Goal: Task Accomplishment & Management: Manage account settings

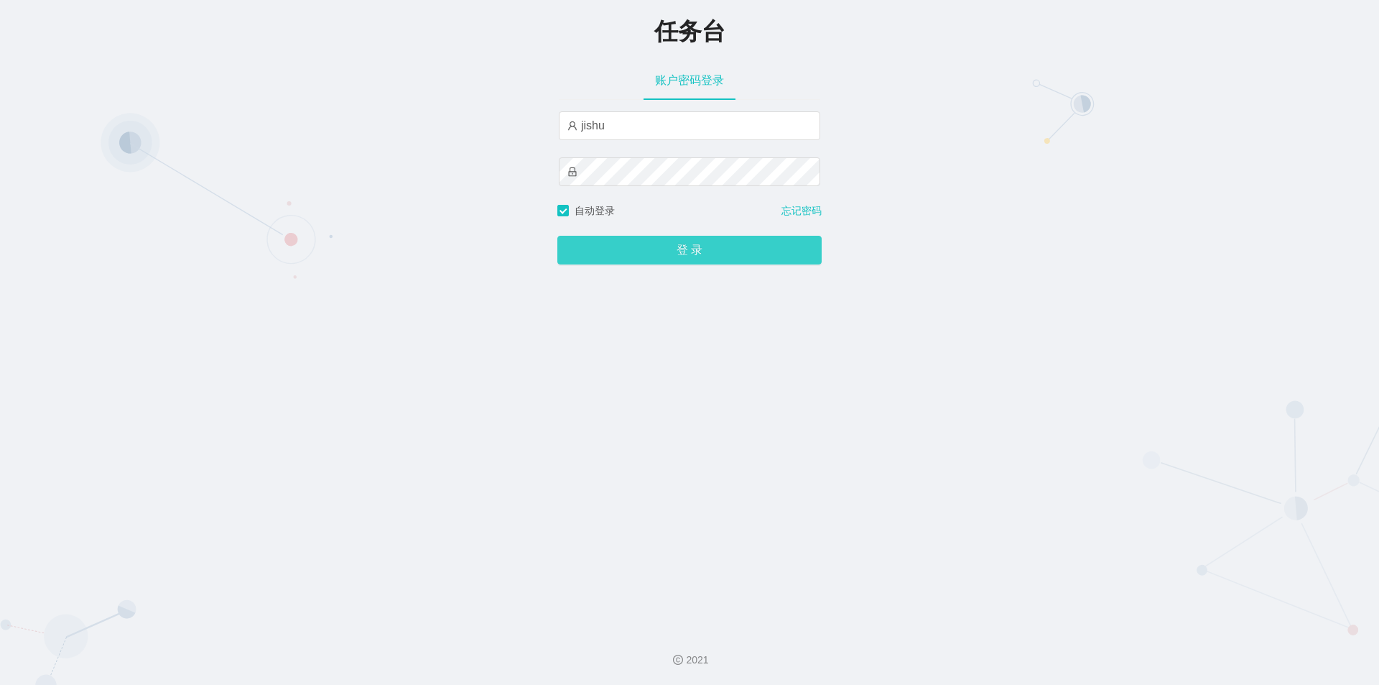
click at [637, 242] on button "登 录" at bounding box center [689, 250] width 264 height 29
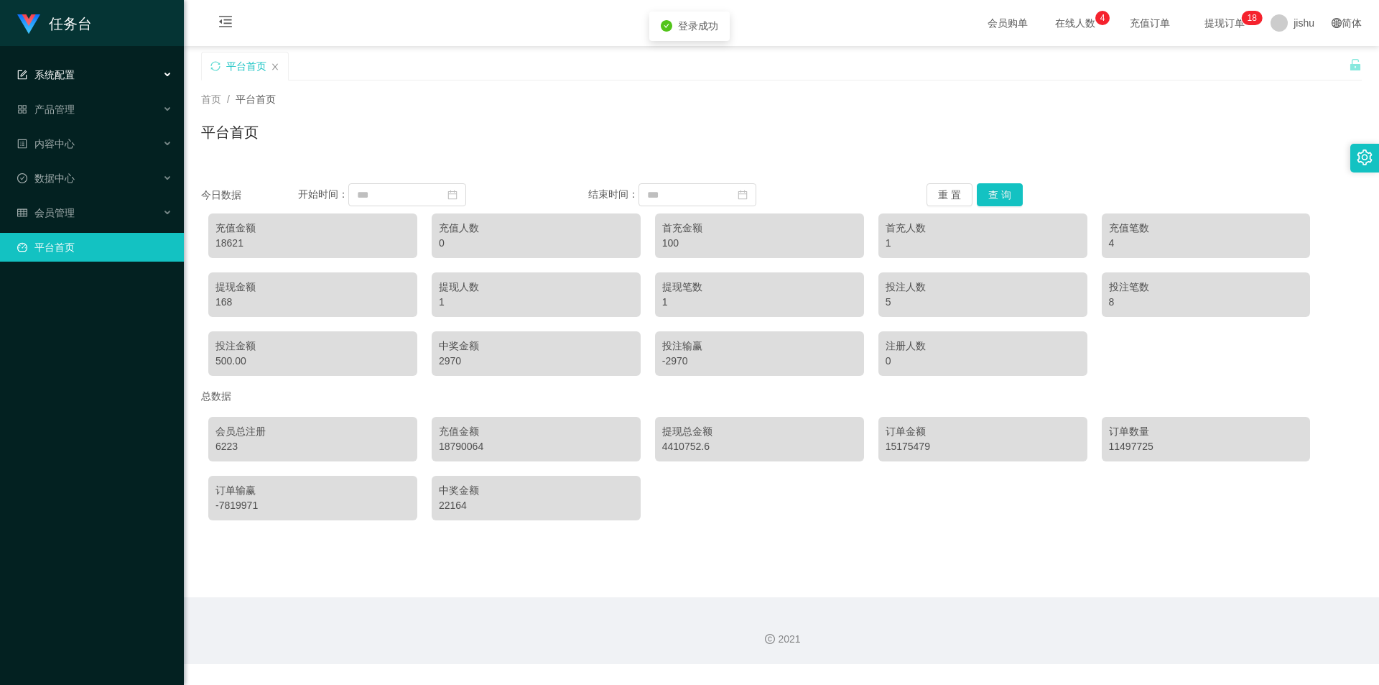
click at [96, 78] on div "系统配置" at bounding box center [92, 74] width 184 height 29
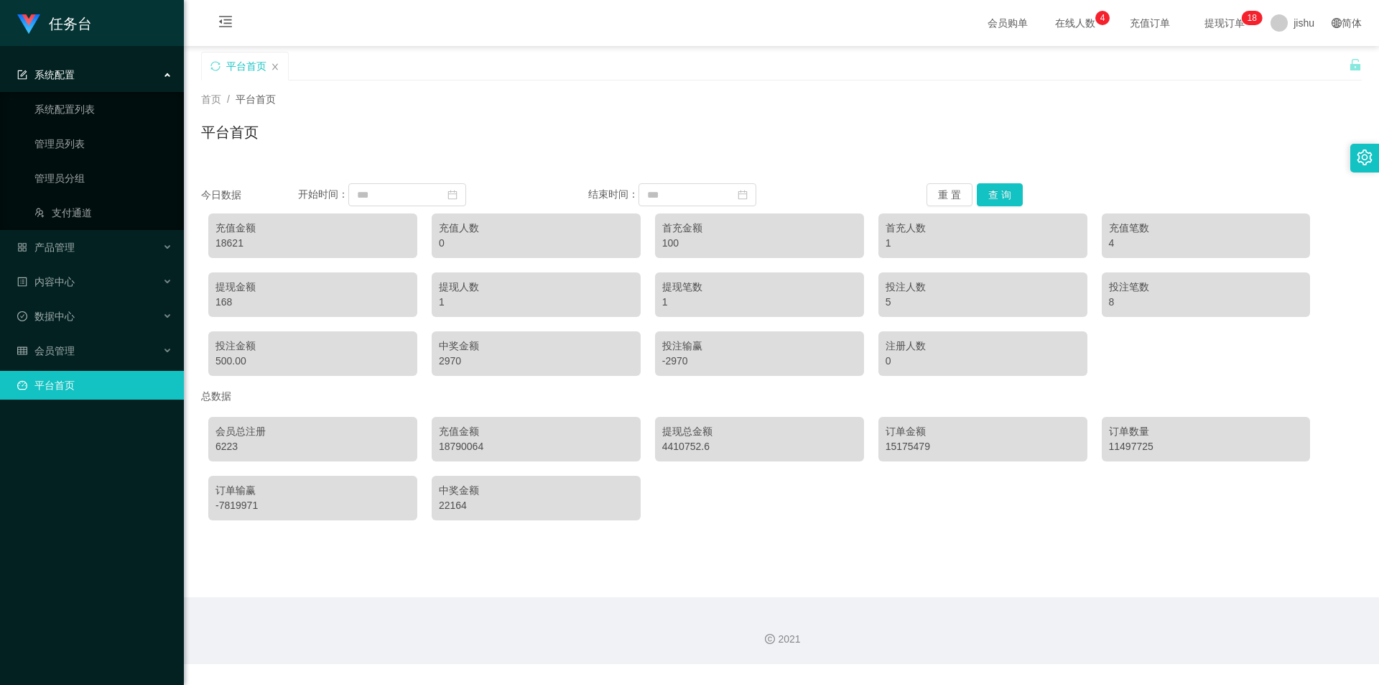
click at [84, 72] on div "系统配置" at bounding box center [92, 74] width 184 height 29
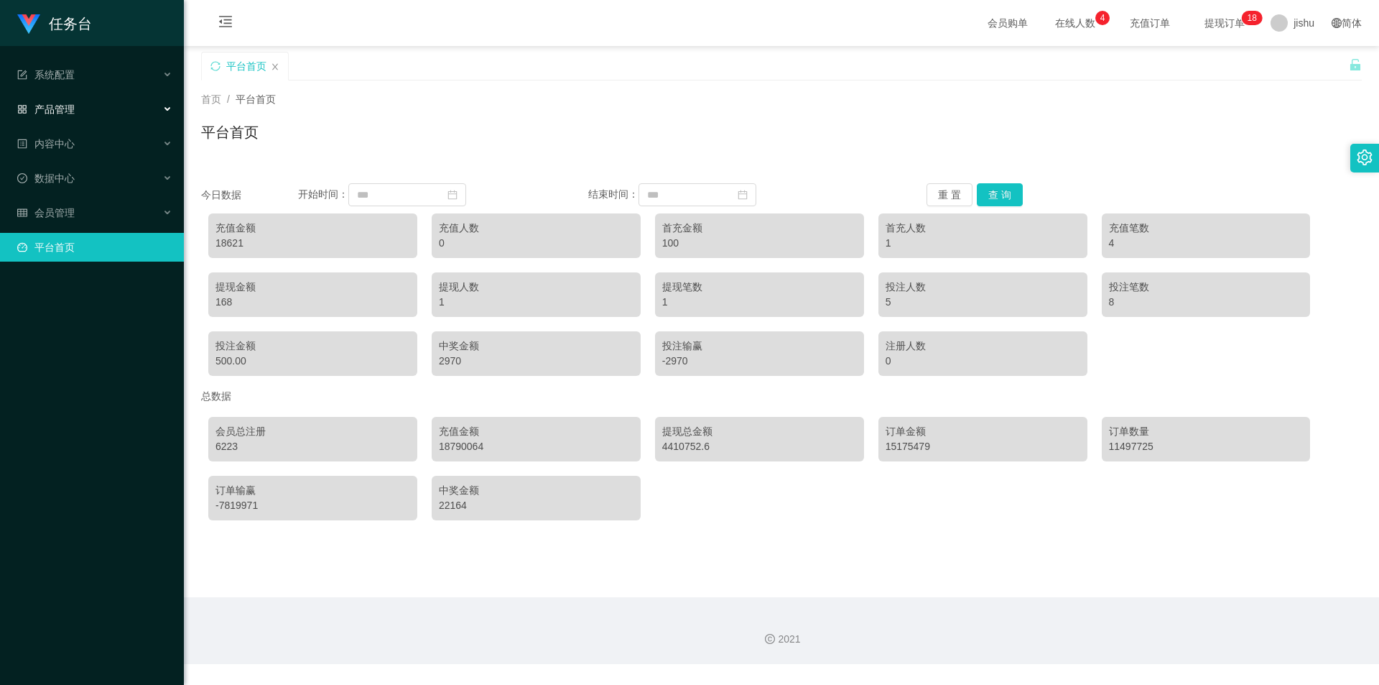
click at [79, 105] on div "产品管理" at bounding box center [92, 109] width 184 height 29
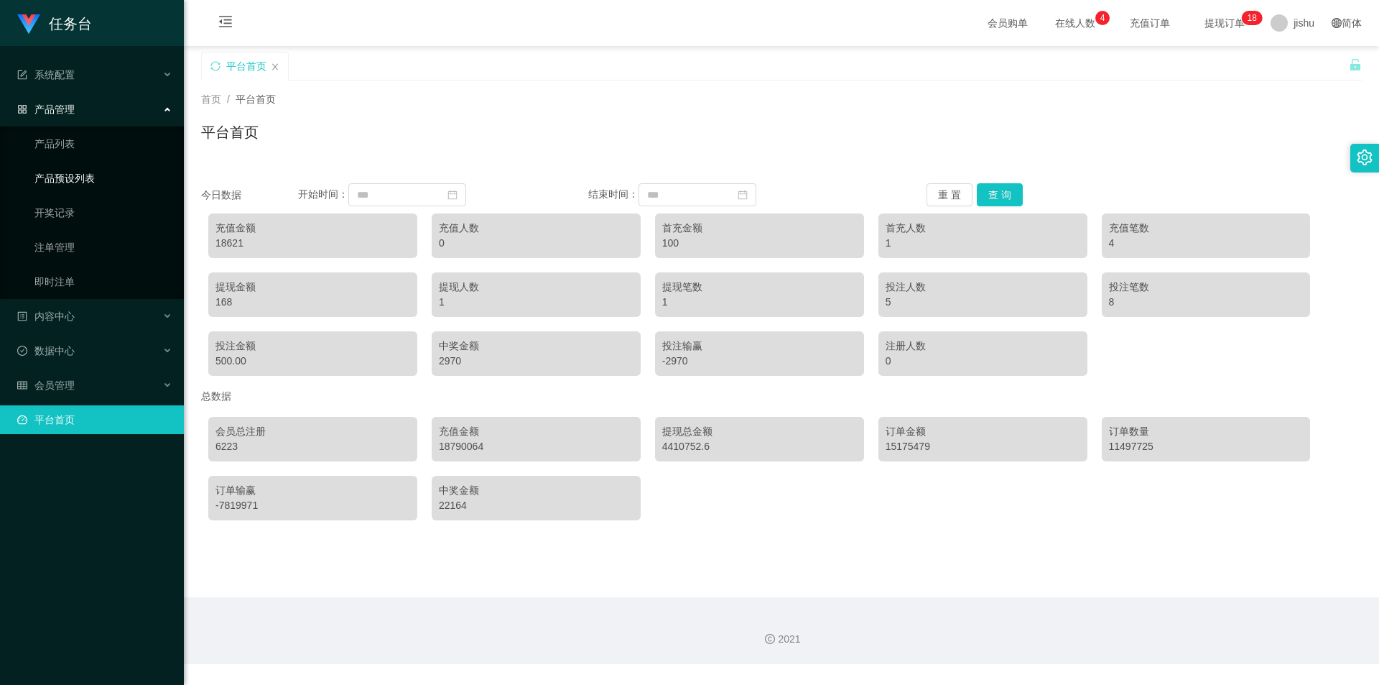
click at [91, 178] on link "产品预设列表" at bounding box center [103, 178] width 138 height 29
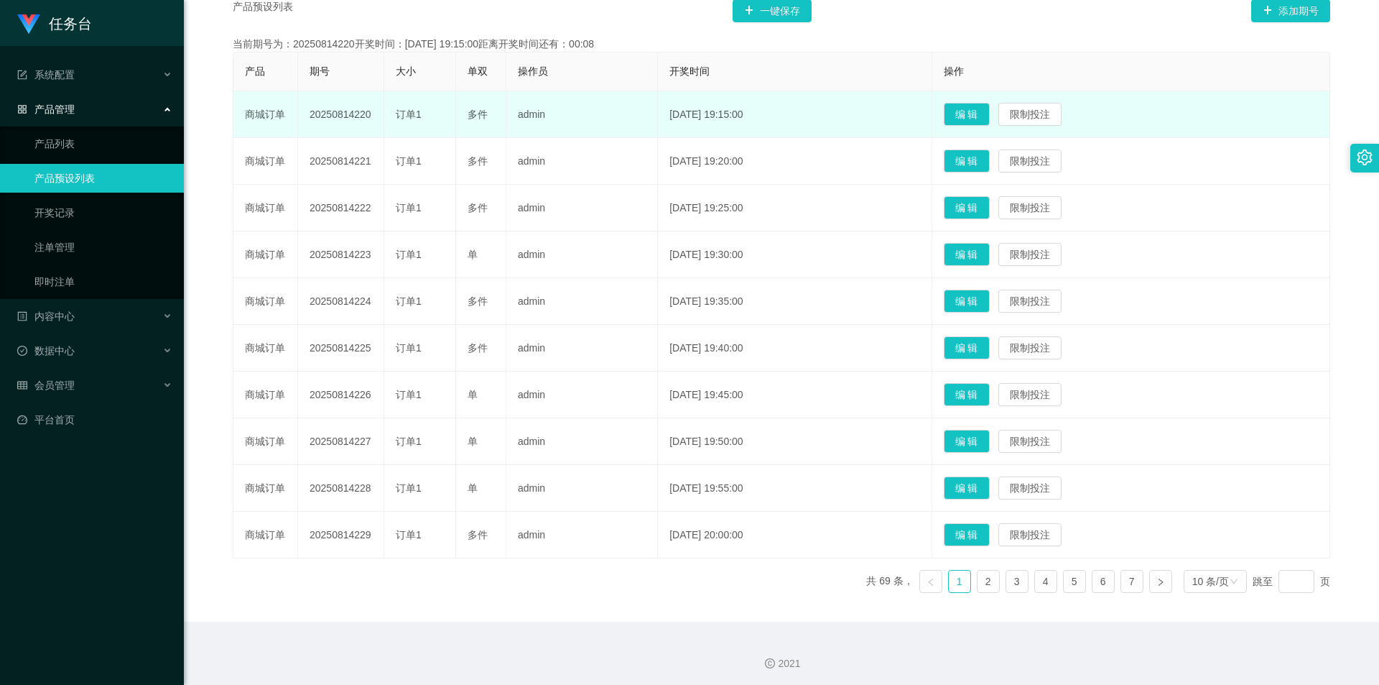
scroll to position [144, 0]
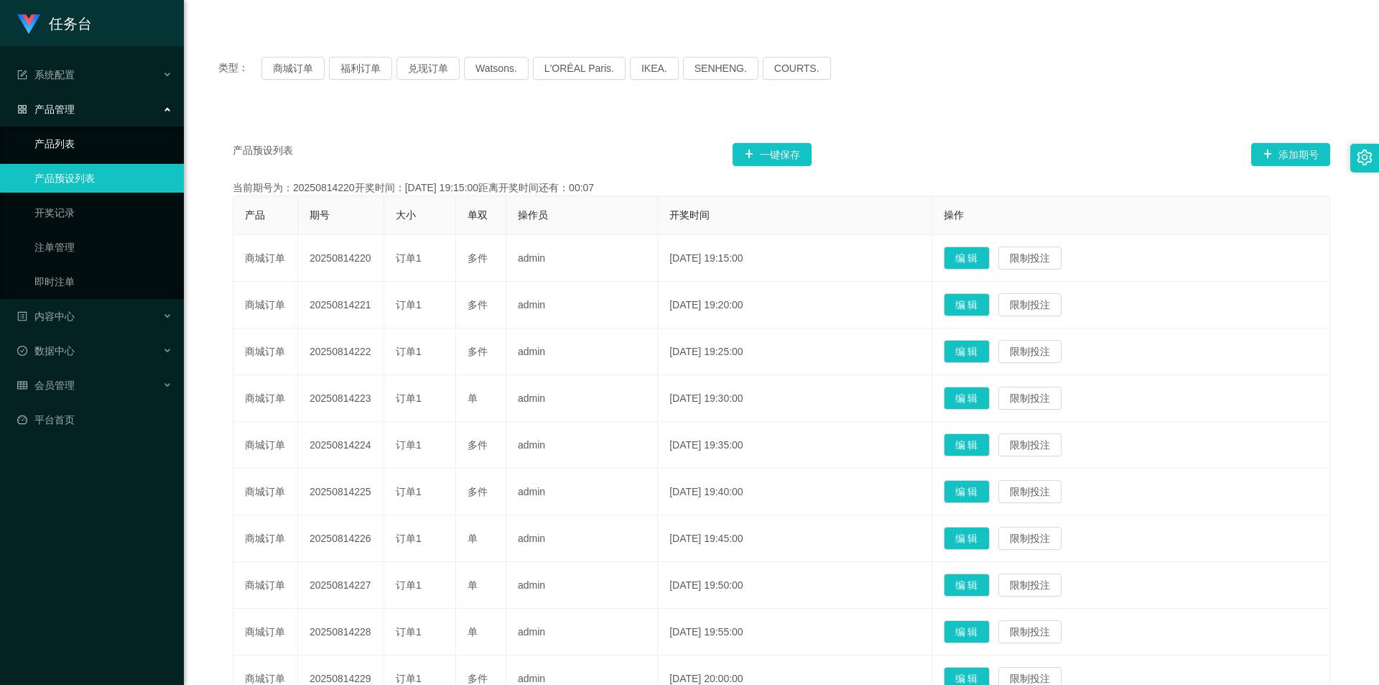
click at [98, 139] on link "产品列表" at bounding box center [103, 143] width 138 height 29
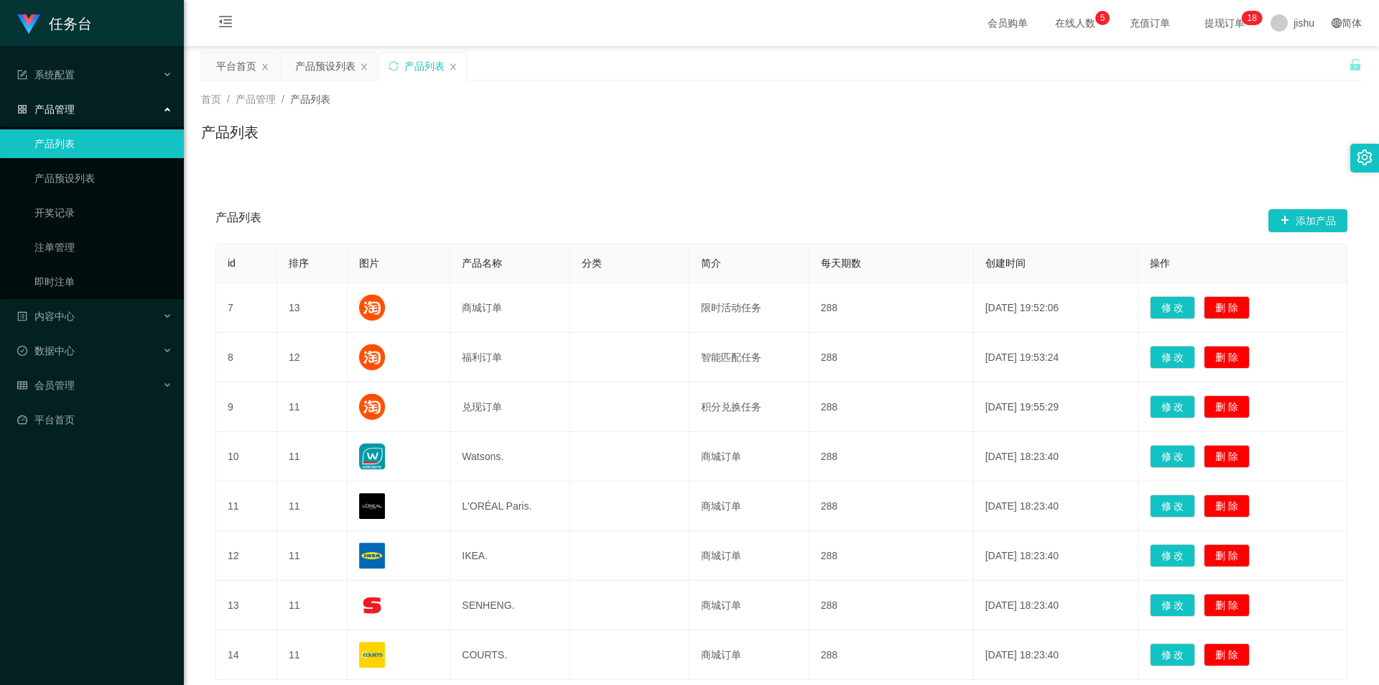
click at [76, 101] on div "产品管理" at bounding box center [92, 109] width 184 height 29
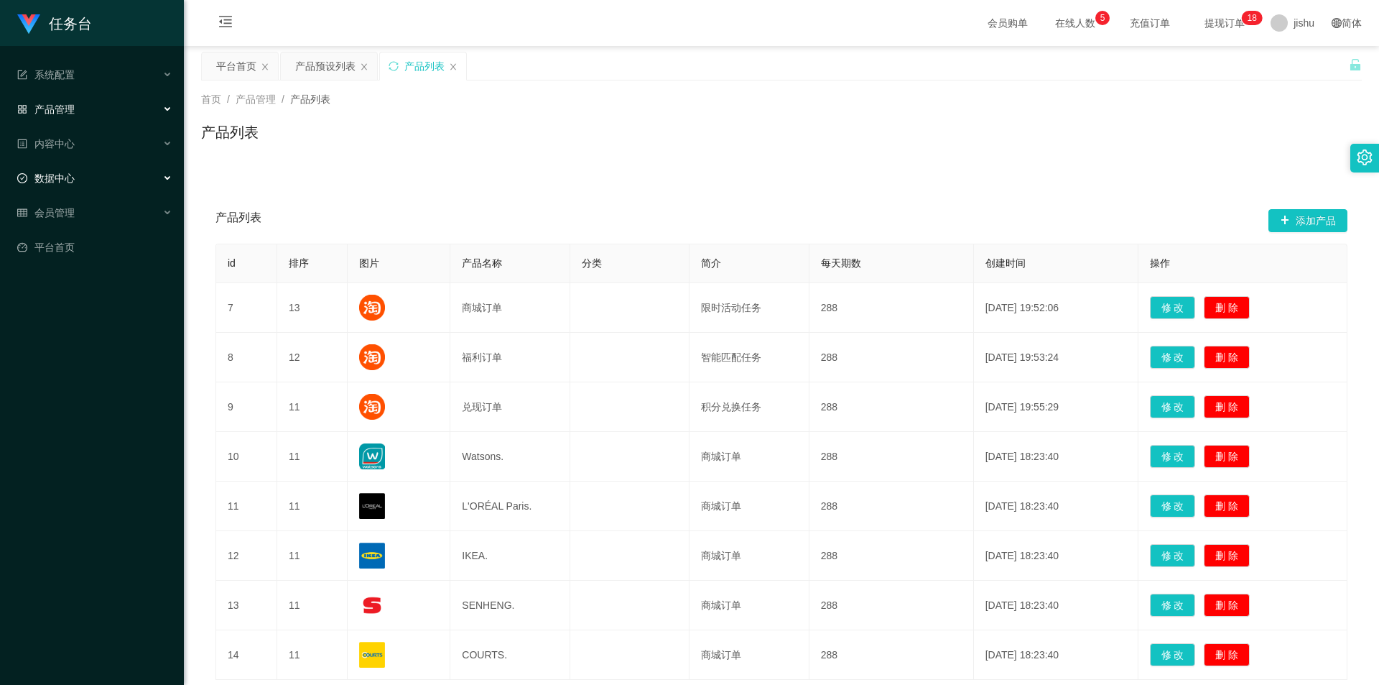
click at [89, 172] on div "数据中心" at bounding box center [92, 178] width 184 height 29
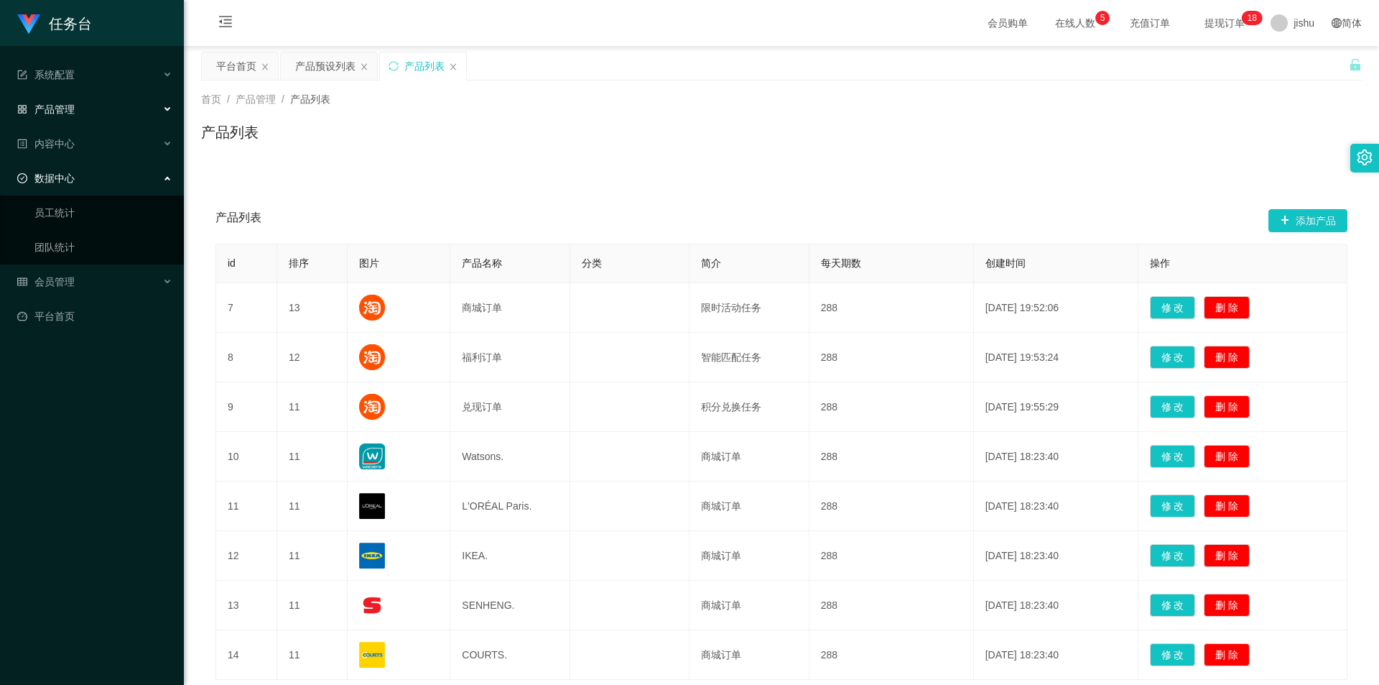
click at [89, 172] on div "数据中心" at bounding box center [92, 178] width 184 height 29
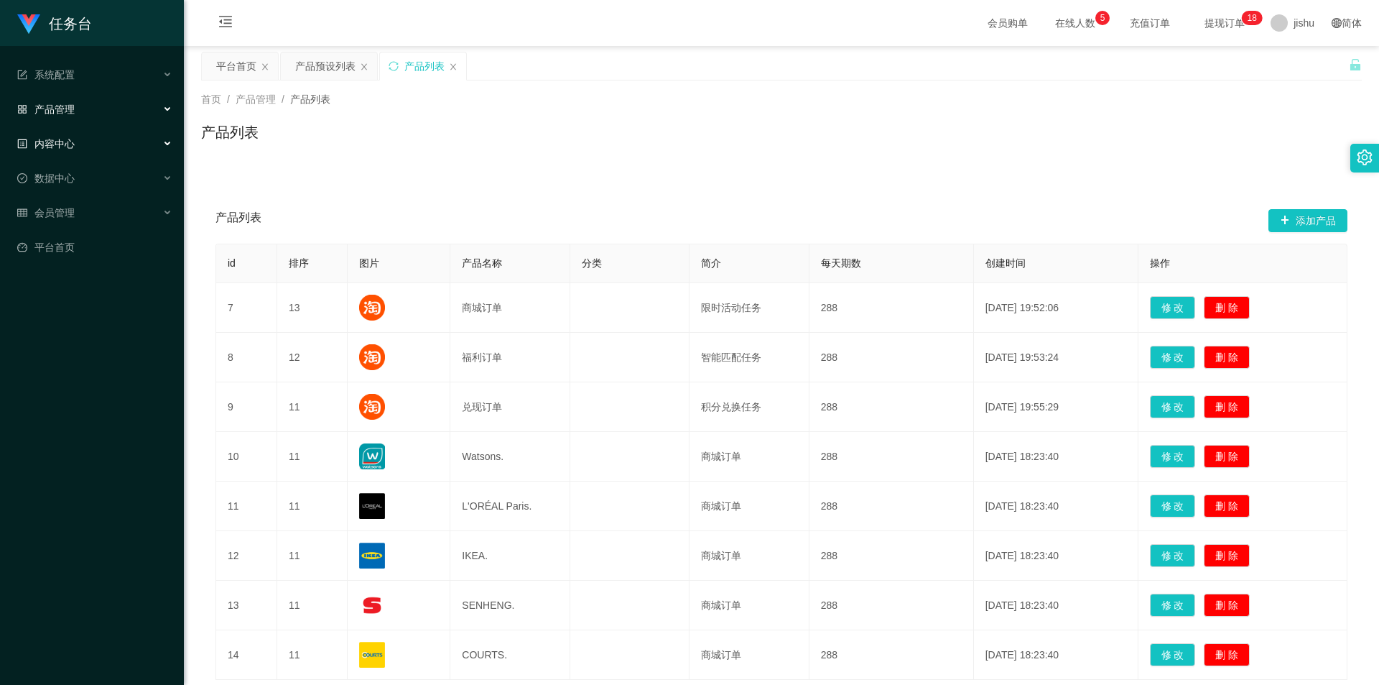
click at [90, 144] on div "内容中心" at bounding box center [92, 143] width 184 height 29
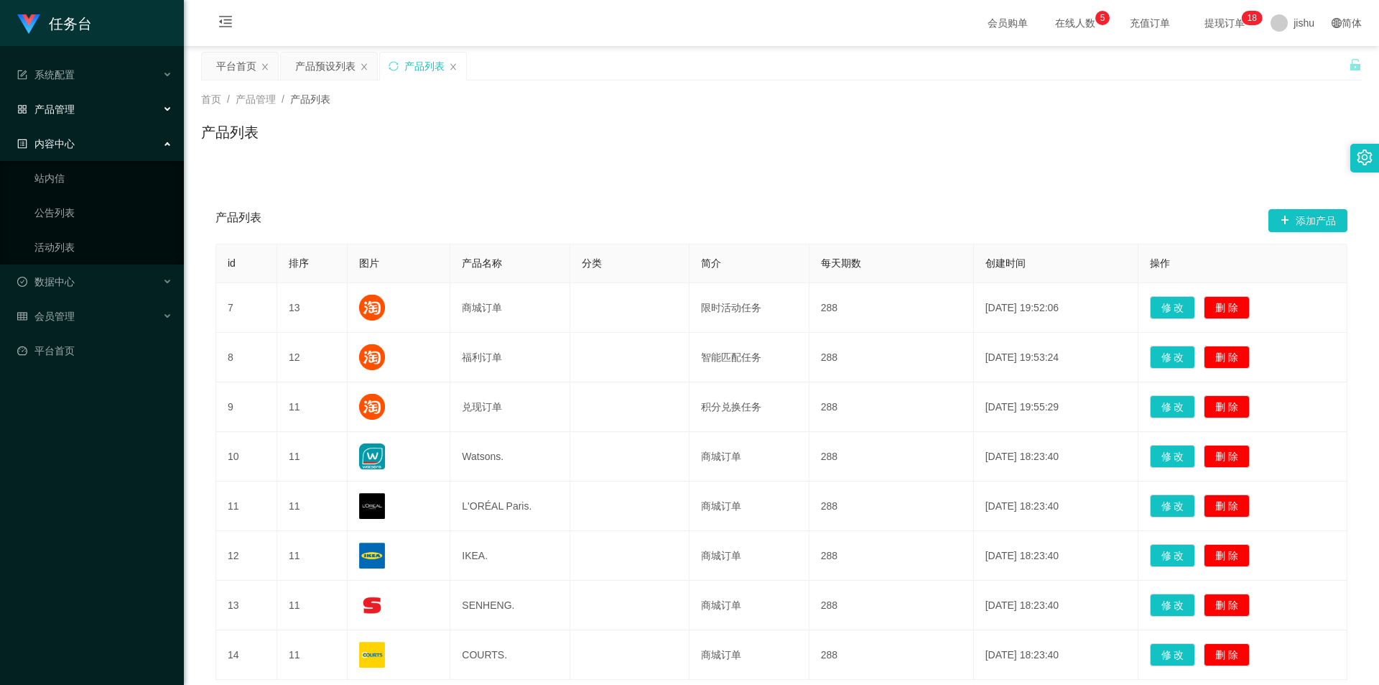
click at [85, 145] on div "内容中心" at bounding box center [92, 143] width 184 height 29
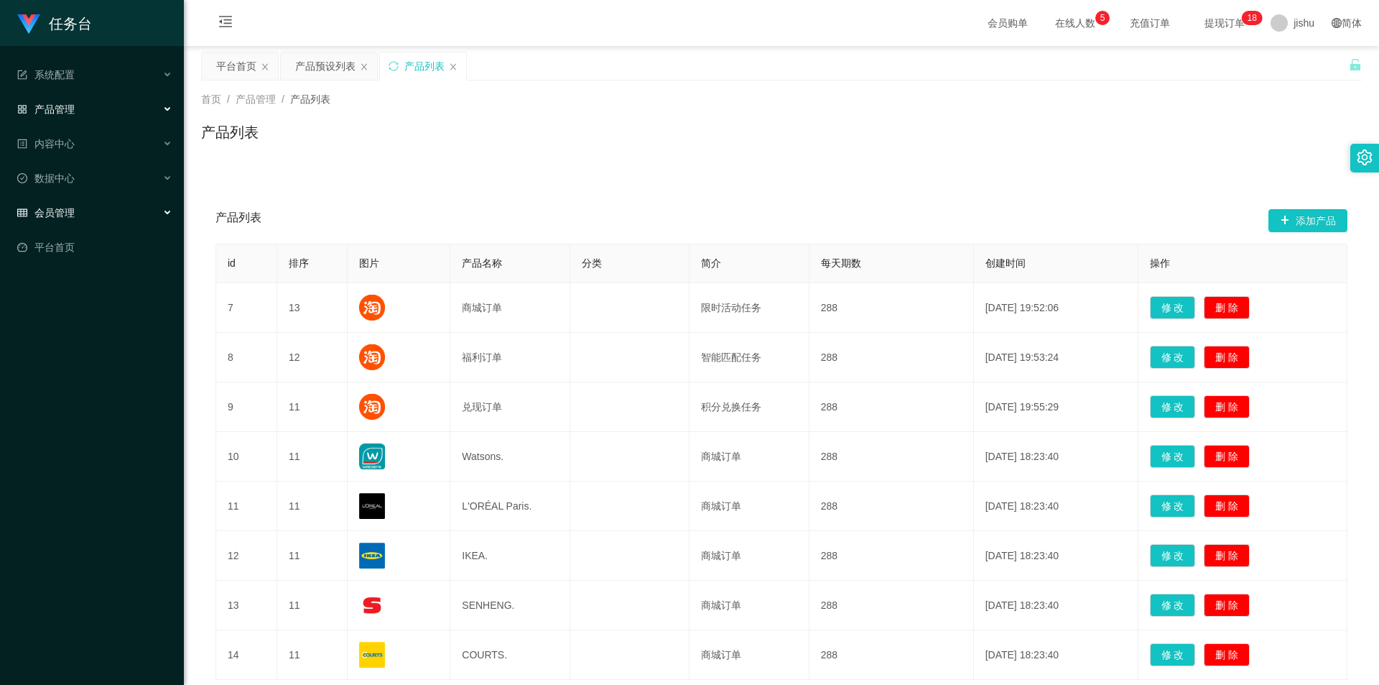
click at [90, 210] on div "会员管理" at bounding box center [92, 212] width 184 height 29
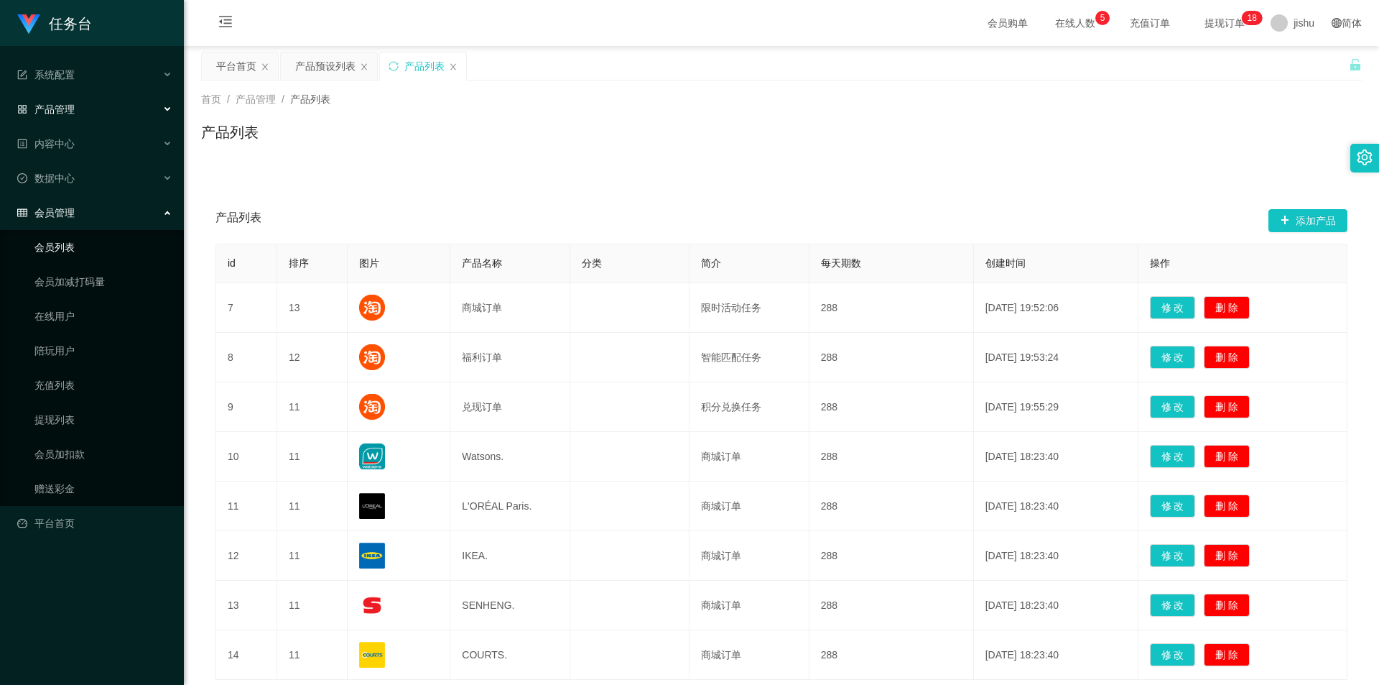
click at [74, 252] on link "会员列表" at bounding box center [103, 247] width 138 height 29
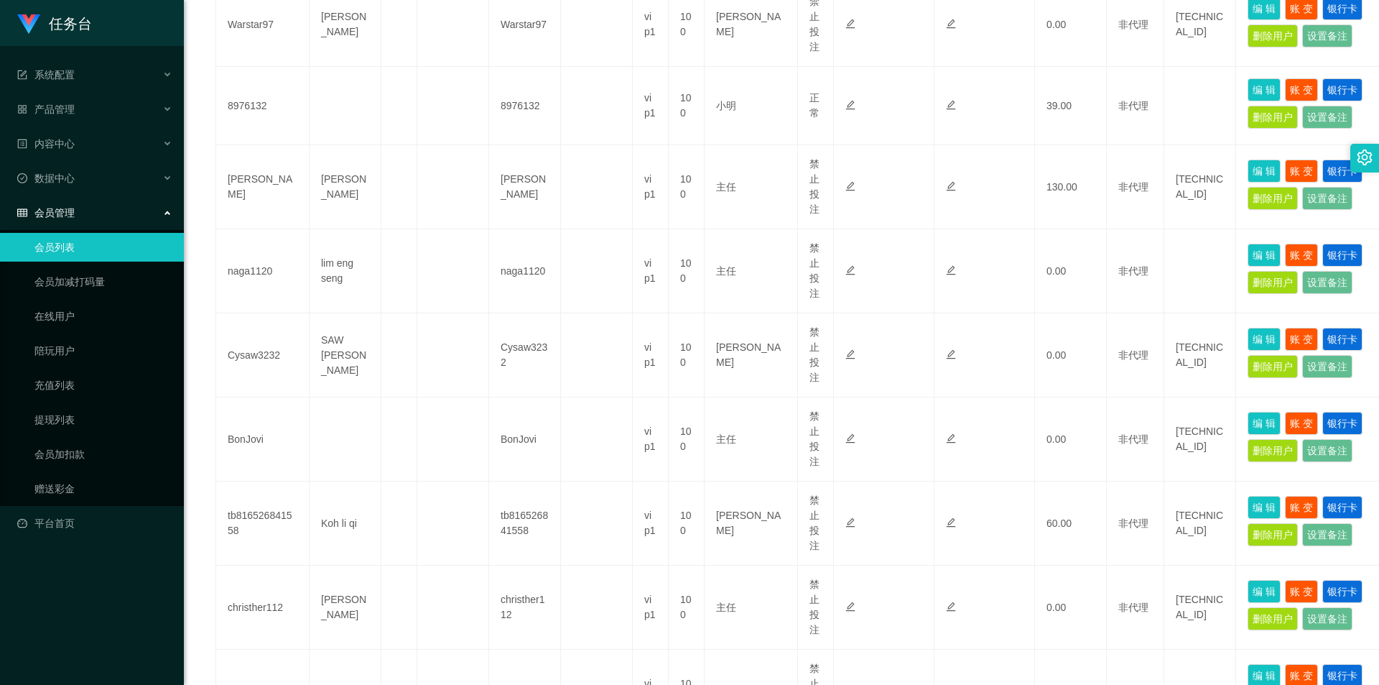
scroll to position [503, 0]
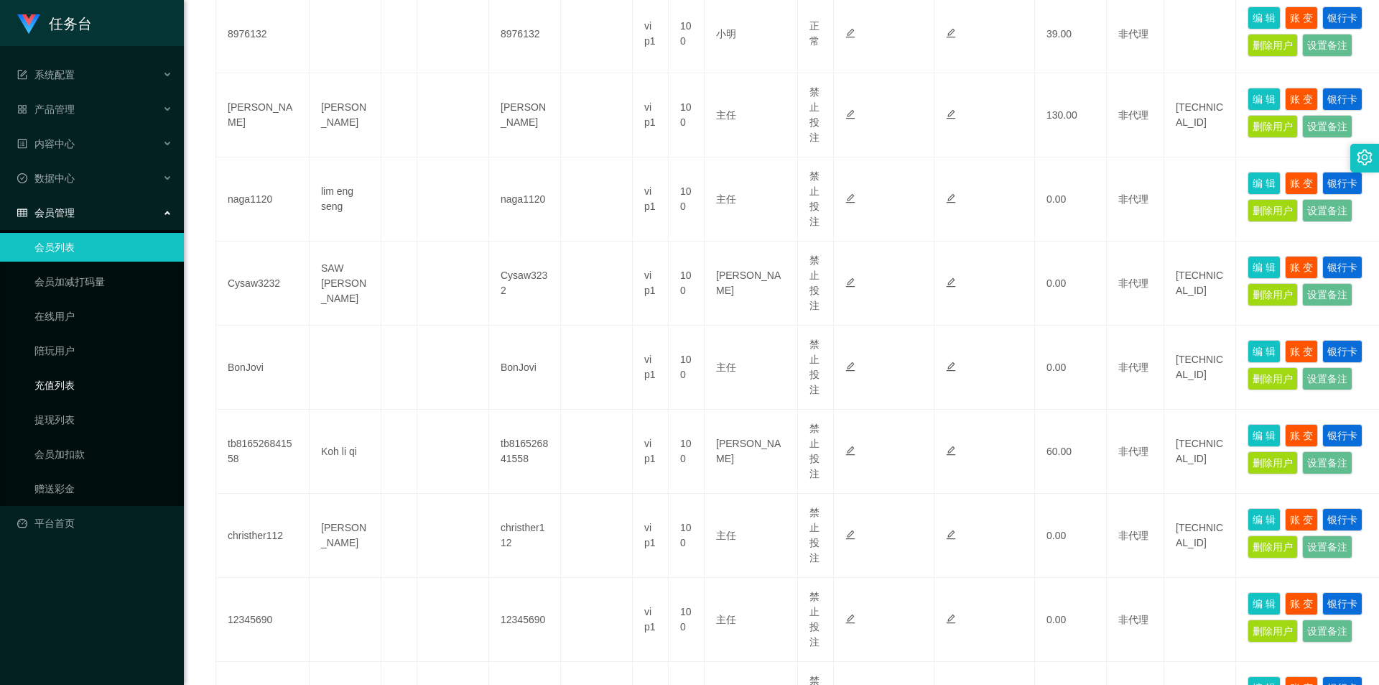
click at [90, 390] on link "充值列表" at bounding box center [103, 385] width 138 height 29
